Goal: Task Accomplishment & Management: Use online tool/utility

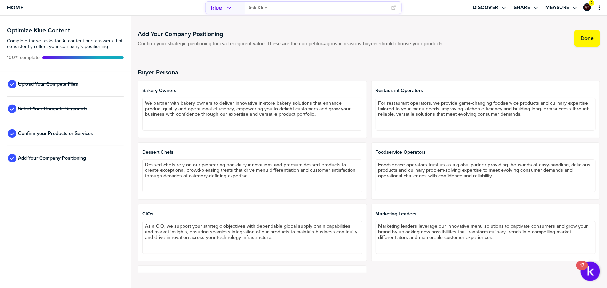
click at [66, 82] on span "Upload Your Compete Files" at bounding box center [48, 84] width 60 height 6
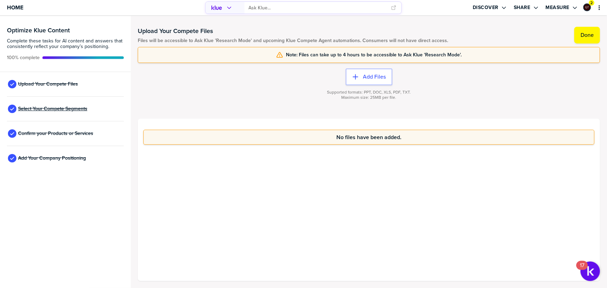
click at [58, 109] on span "Select Your Compete Segments" at bounding box center [52, 109] width 69 height 6
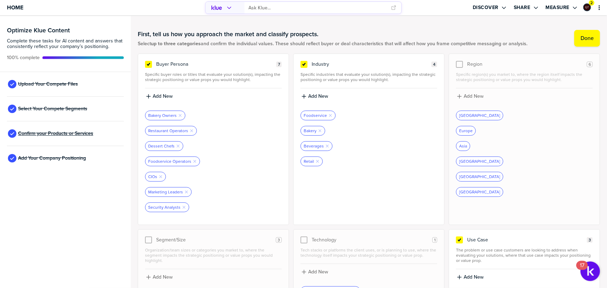
click at [45, 134] on span "Confirm your Products or Services" at bounding box center [55, 134] width 75 height 6
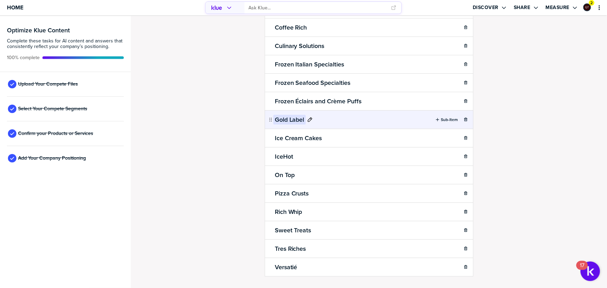
scroll to position [120, 0]
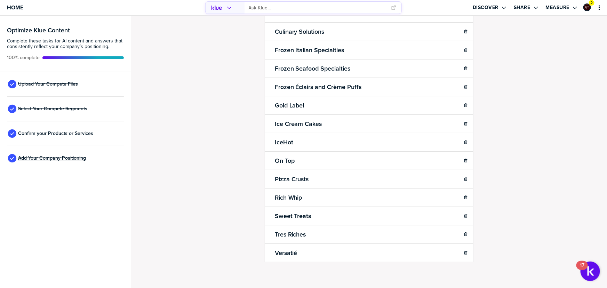
click at [51, 157] on span "Add Your Company Positioning" at bounding box center [52, 159] width 68 height 6
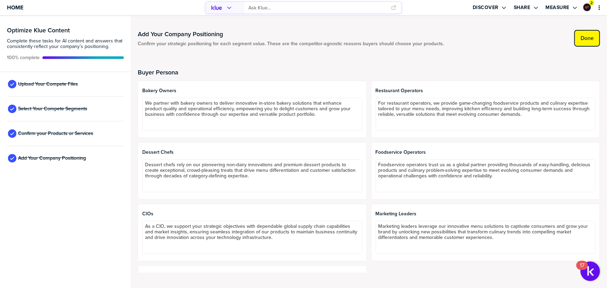
click at [587, 40] on label "Done" at bounding box center [587, 38] width 13 height 7
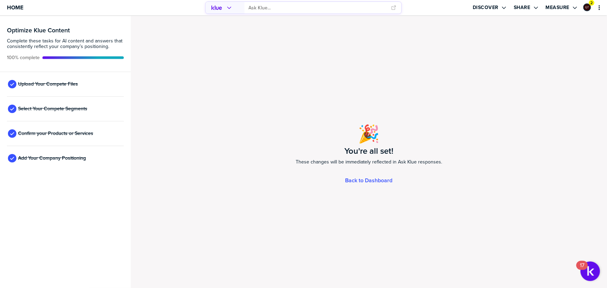
click at [321, 8] on input "primary" at bounding box center [318, 7] width 138 height 11
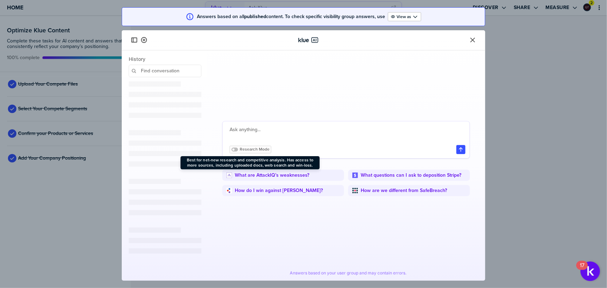
click at [254, 147] on span "Research Mode" at bounding box center [255, 149] width 30 height 5
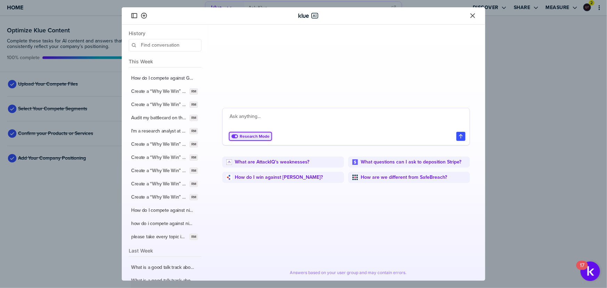
click at [474, 15] on icon "Close" at bounding box center [472, 16] width 5 height 5
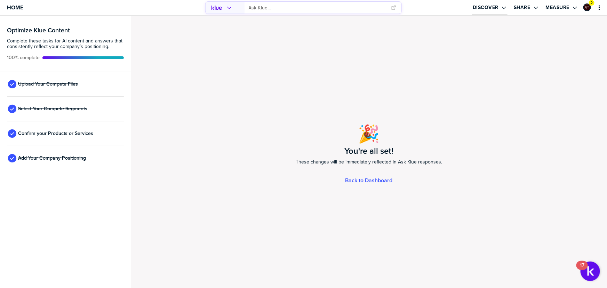
click at [479, 3] on button "Discover" at bounding box center [489, 7] width 35 height 15
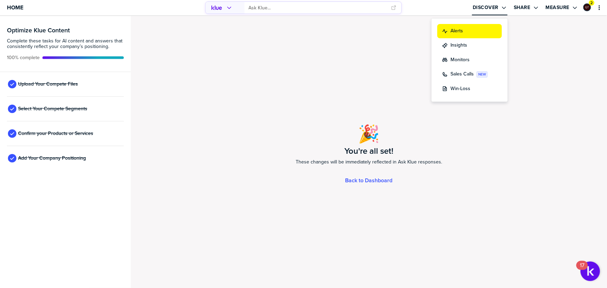
click at [470, 29] on div "Alerts" at bounding box center [469, 30] width 55 height 7
